Goal: Navigation & Orientation: Find specific page/section

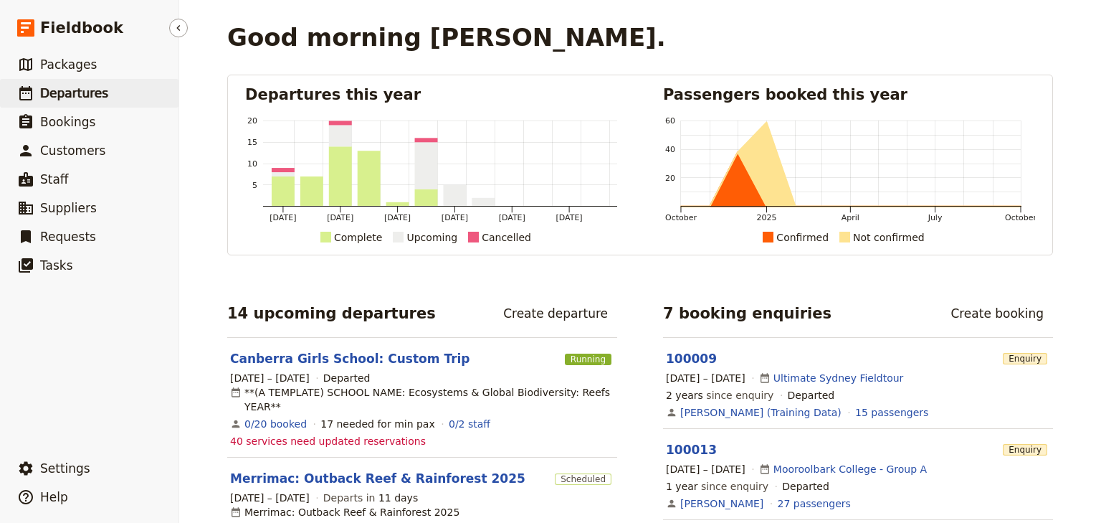
click at [72, 95] on span "Departures" at bounding box center [74, 93] width 68 height 14
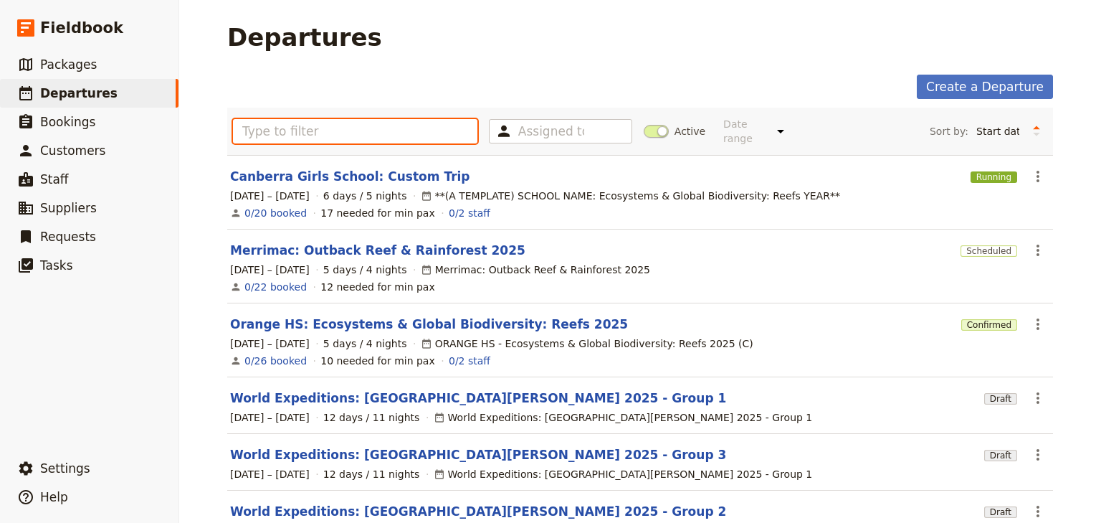
click at [237, 126] on input "text" at bounding box center [355, 131] width 244 height 24
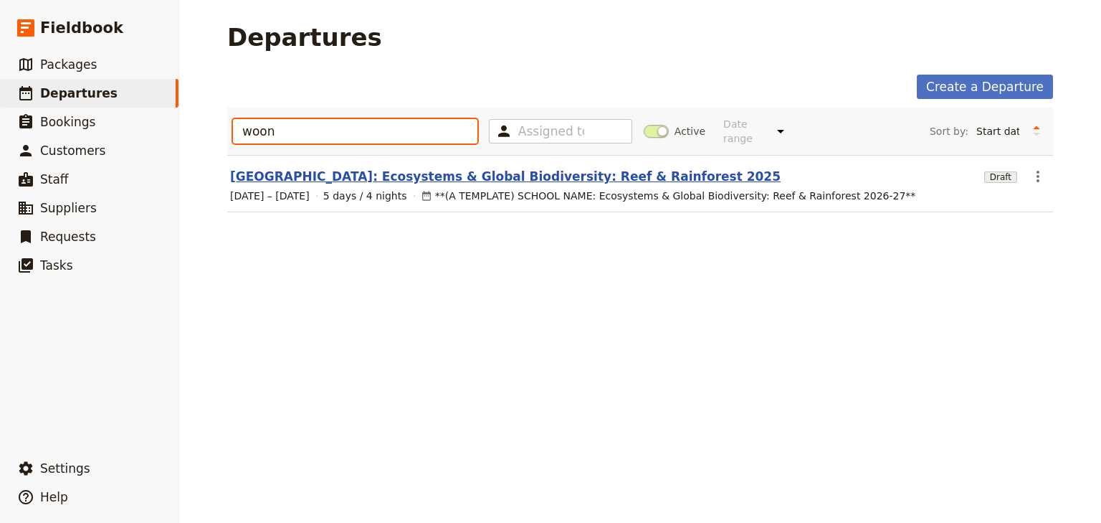
type input "woon"
click at [406, 168] on link "[GEOGRAPHIC_DATA]: Ecosystems & Global Biodiversity: Reef & Rainforest 2025" at bounding box center [505, 176] width 551 height 17
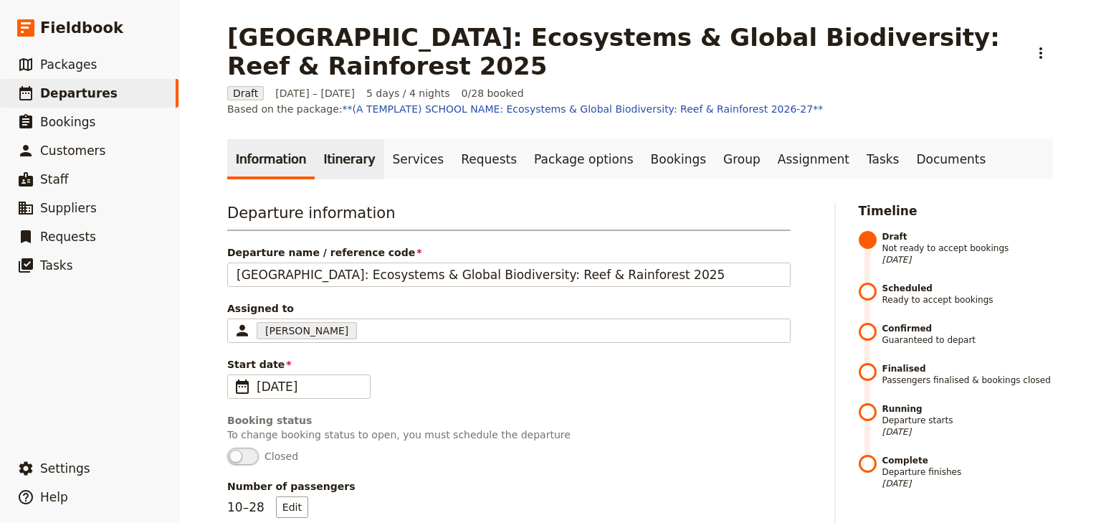
click at [344, 148] on link "Itinerary" at bounding box center [349, 159] width 69 height 40
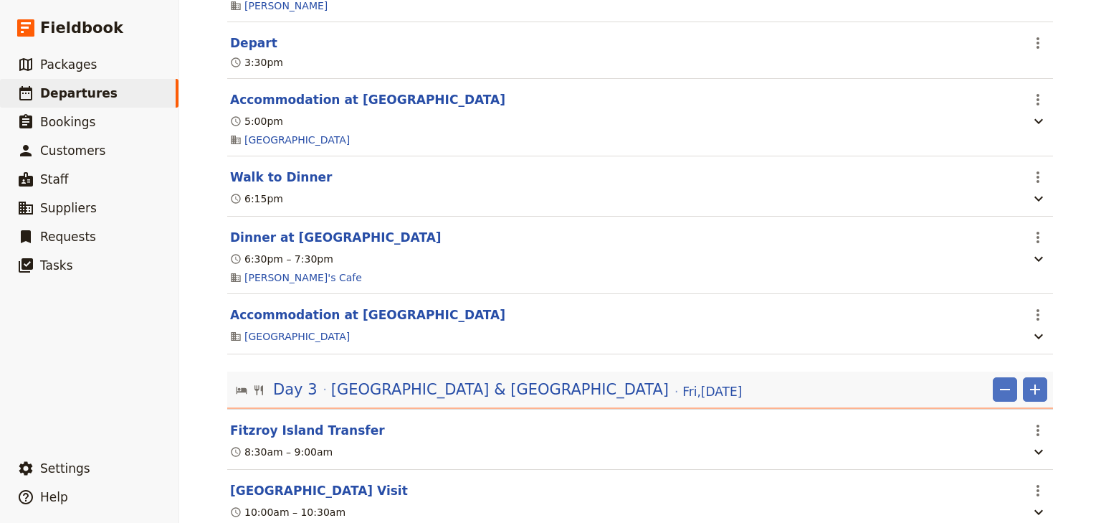
scroll to position [1363, 0]
